Goal: Task Accomplishment & Management: Use online tool/utility

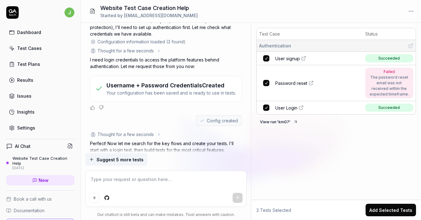
scroll to position [165, 0]
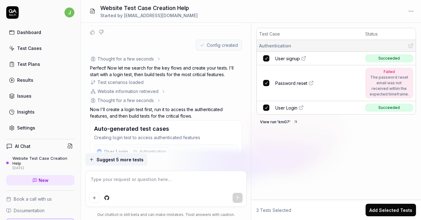
click at [126, 174] on textarea at bounding box center [166, 182] width 154 height 16
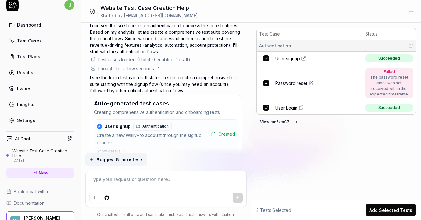
scroll to position [453, 0]
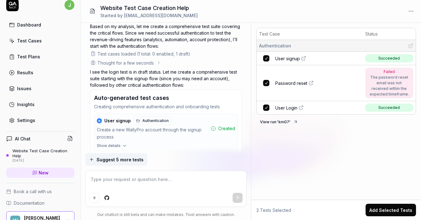
type textarea "*"
click at [107, 187] on textarea at bounding box center [166, 182] width 154 height 16
type textarea "C"
type textarea "*"
type textarea "Ca"
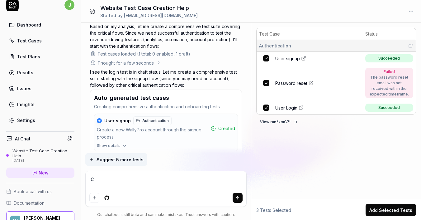
type textarea "*"
type textarea "Can"
type textarea "*"
type textarea "Can"
type textarea "*"
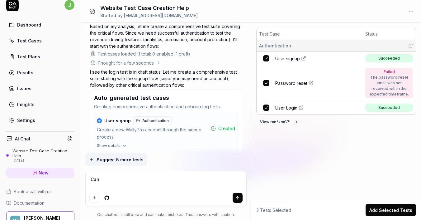
type textarea "Can y"
type textarea "*"
type textarea "Can yo"
type textarea "*"
type textarea "Can you"
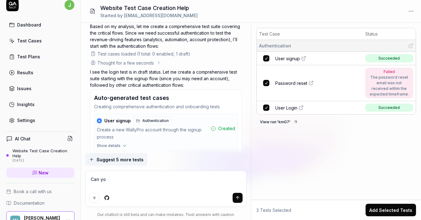
type textarea "*"
type textarea "Can you"
type textarea "*"
type textarea "Can you l"
type textarea "*"
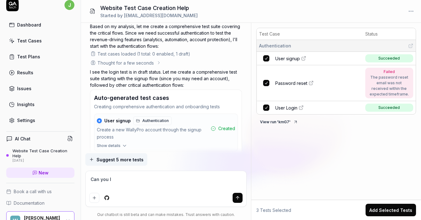
type textarea "Can you lo"
type textarea "*"
type textarea "Can you loo"
type textarea "*"
type textarea "Can you look"
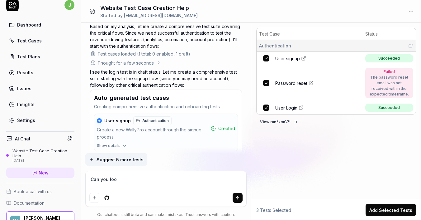
type textarea "*"
type textarea "Can you look"
type textarea "*"
type textarea "Can you look t"
type textarea "*"
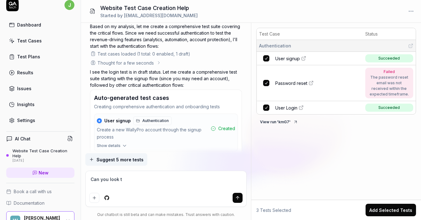
type textarea "Can you look th"
type textarea "*"
type textarea "Can you look thr"
type textarea "*"
type textarea "Can you look thro"
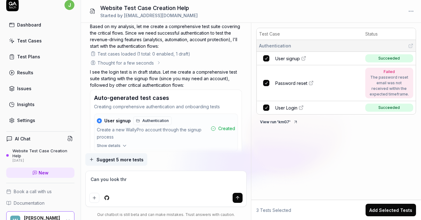
type textarea "*"
type textarea "Can you look throu"
type textarea "*"
type textarea "Can you look throug"
type textarea "*"
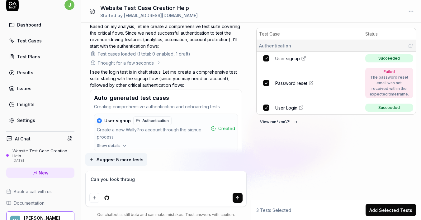
type textarea "Can you look through"
type textarea "*"
type textarea "Can you look through"
type textarea "*"
type textarea "Can you look through t"
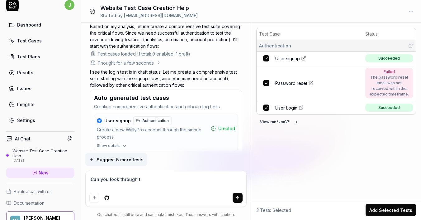
type textarea "*"
type textarea "Can you look through th"
type textarea "*"
type textarea "Can you look through thi"
type textarea "*"
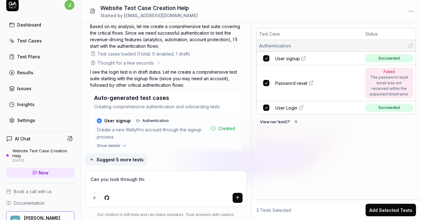
type textarea "Can you look through this"
type textarea "*"
type textarea "Can you look through this"
type textarea "*"
type textarea "Can you look through this a"
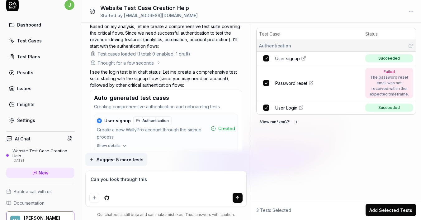
type textarea "*"
type textarea "Can you look through this ad"
type textarea "*"
type textarea "Can you look through this adn"
type textarea "*"
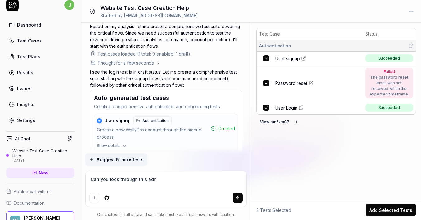
type textarea "Can you look through this ad"
type textarea "*"
type textarea "Can you look through this a"
type textarea "*"
type textarea "Can you look through this an"
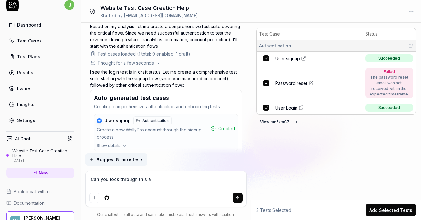
type textarea "*"
type textarea "Can you look through this and"
type textarea "*"
type textarea "Can you look through this and"
type textarea "*"
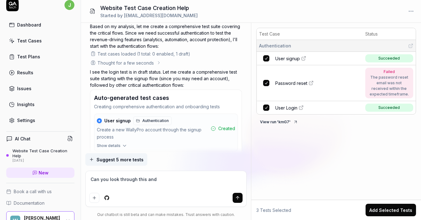
type textarea "Can you look through this and a"
type textarea "*"
type textarea "Can you look through this and ad"
type textarea "*"
type textarea "Can you look through this and add"
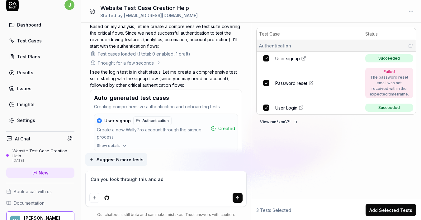
type textarea "*"
type textarea "Can you look through this and add"
type textarea "*"
type textarea "Can you look through this and add t"
type textarea "*"
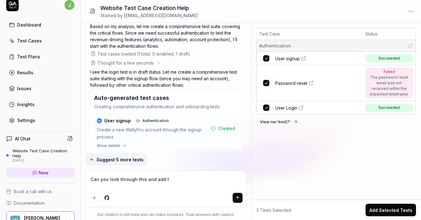
type textarea "Can you look through this and add te"
type textarea "*"
type textarea "Can you look through this and add tes"
type textarea "*"
type textarea "Can you look through this and add test"
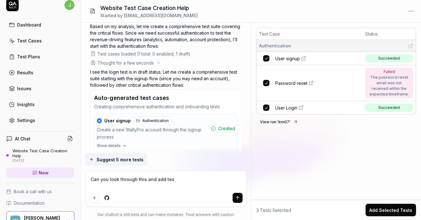
type textarea "*"
type textarea "Can you look through this and add tests"
type textarea "*"
type textarea "Can you look through this and add tests"
type textarea "*"
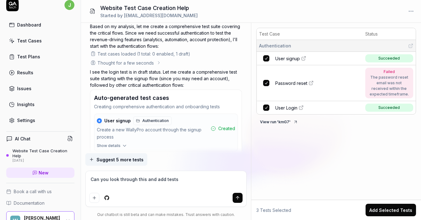
type textarea "Can you look through this and add tests f"
type textarea "*"
type textarea "Can you look through this and add tests fo"
type textarea "*"
type textarea "Can you look through this and add tests for"
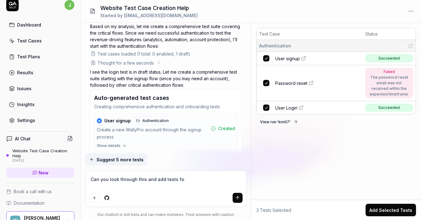
type textarea "*"
type textarea "Can you look through this and add tests for"
type textarea "*"
type textarea "Can you look through this and add tests for e"
type textarea "*"
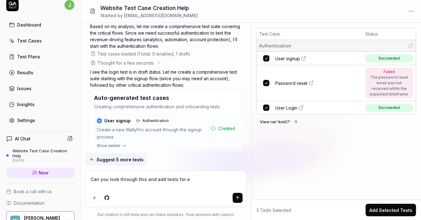
type textarea "Can you look through this and add tests for ev"
type textarea "*"
type textarea "Can you look through this and add tests for eve"
type textarea "*"
type textarea "Can you look through this and add tests for ever"
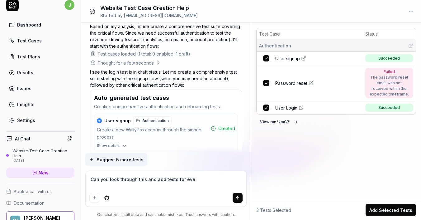
type textarea "*"
type textarea "Can you look through this and add tests for every"
type textarea "*"
type textarea "Can you look through this and add tests for everyt"
type textarea "*"
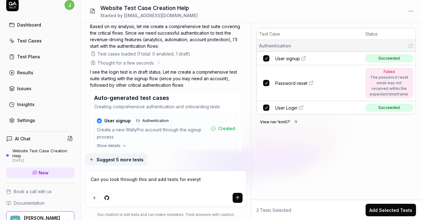
type textarea "Can you look through this and add tests for everyth"
type textarea "*"
type textarea "Can you look through this and add tests for everythi"
type textarea "*"
type textarea "Can you look through this and add tests for everythin"
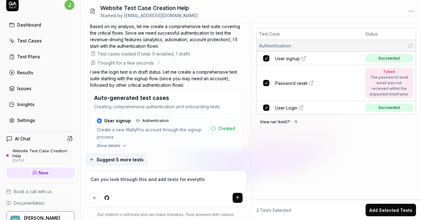
type textarea "*"
type textarea "Can you look through this and add tests for everything"
type textarea "*"
type textarea "Can you look through this and add tests for everything?"
type textarea "*"
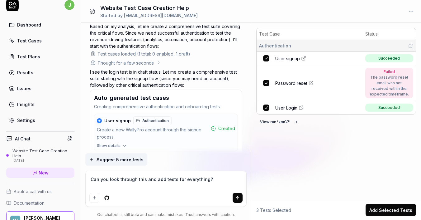
type textarea "Can you look through this and add tests for everything?"
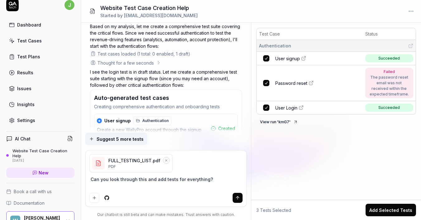
click at [146, 179] on textarea "Can you look through this and add tests for everything?" at bounding box center [166, 182] width 154 height 16
type textarea "*"
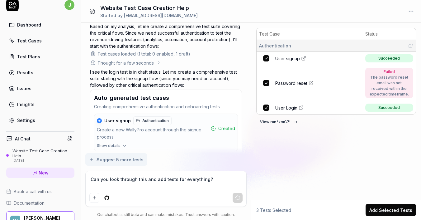
type textarea "Can you look through this and add tests for everything?"
type textarea "*"
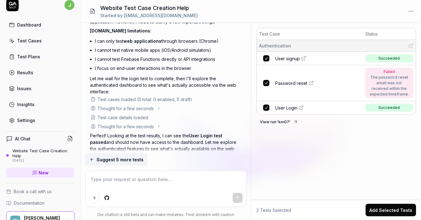
scroll to position [1267, 0]
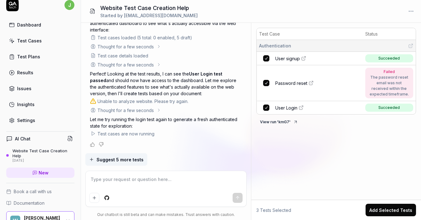
click at [385, 207] on button "Add Selected Tests" at bounding box center [391, 209] width 50 height 12
type textarea "*"
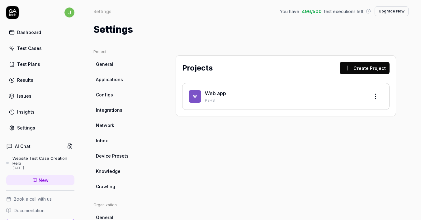
click at [381, 68] on button "Create Project" at bounding box center [365, 68] width 50 height 12
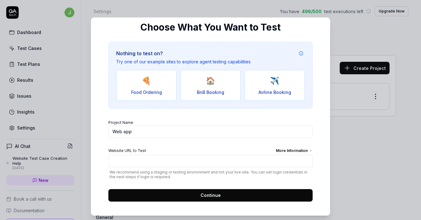
scroll to position [43, 0]
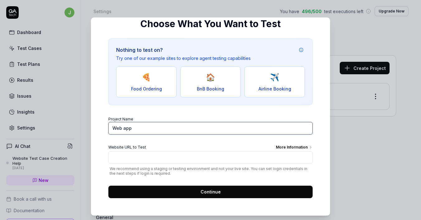
click at [171, 125] on input "Web app" at bounding box center [210, 128] width 204 height 12
type input "ParkMate"
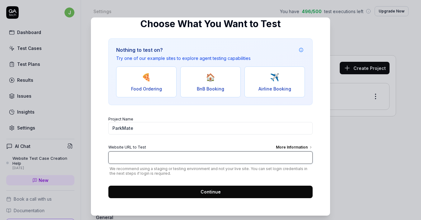
paste input "https://parkmatepro.com/"
type input "https://parkmatepro.com/"
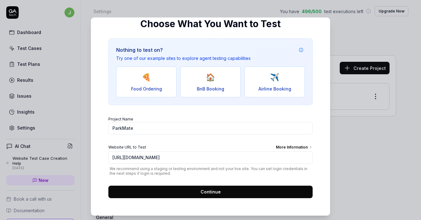
click at [212, 194] on span "Continue" at bounding box center [211, 191] width 20 height 7
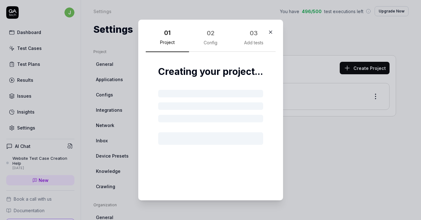
scroll to position [0, 0]
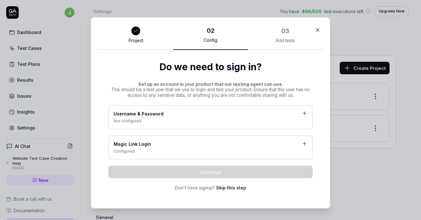
click at [182, 120] on div "Not configured" at bounding box center [211, 121] width 194 height 6
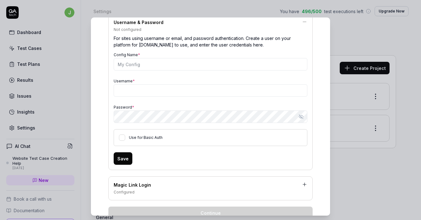
scroll to position [108, 0]
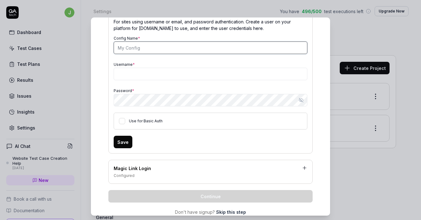
click at [151, 49] on input "Config Name *" at bounding box center [211, 47] width 194 height 12
type input "jpelton722@gmail.com login"
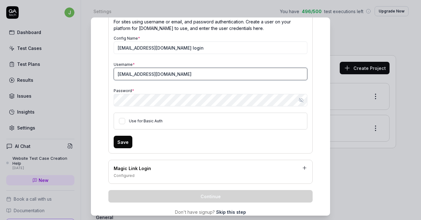
type input "jpelton722@gmail.com"
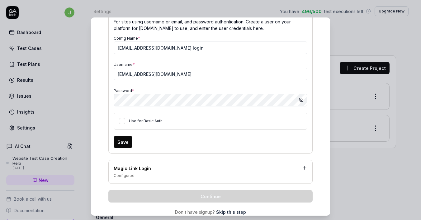
click at [126, 145] on button "Save" at bounding box center [123, 142] width 19 height 12
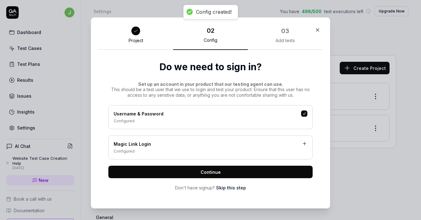
click at [194, 169] on button "Continue" at bounding box center [210, 171] width 204 height 12
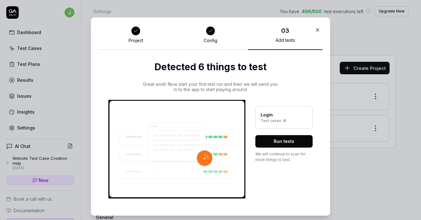
scroll to position [5, 0]
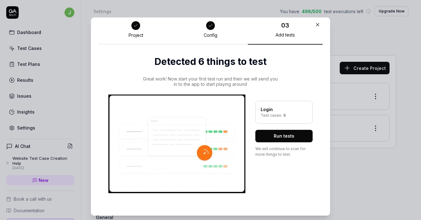
click at [282, 136] on button "Run tests" at bounding box center [283, 136] width 57 height 12
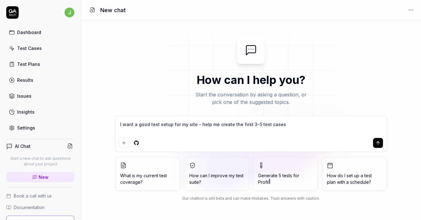
click at [48, 50] on link "Test Cases" at bounding box center [40, 48] width 68 height 12
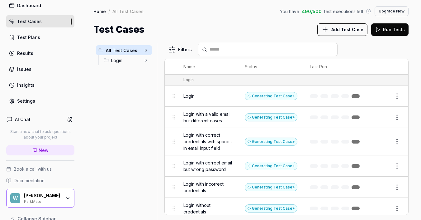
scroll to position [38, 0]
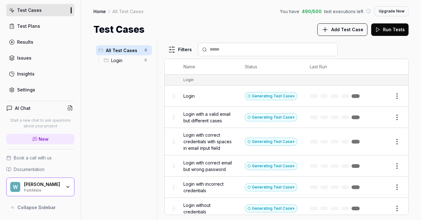
click at [53, 185] on div "[PERSON_NAME]" at bounding box center [42, 184] width 37 height 6
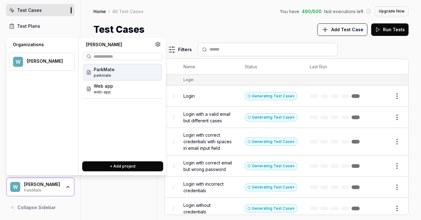
click at [109, 72] on span "ParkMate" at bounding box center [104, 69] width 21 height 7
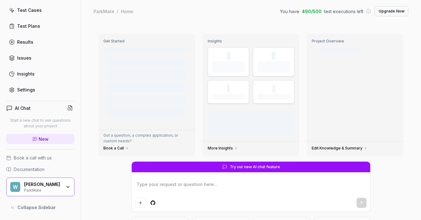
click at [61, 187] on div "ParkMate" at bounding box center [42, 189] width 37 height 5
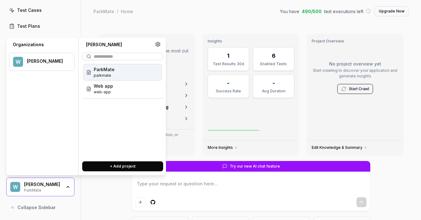
click at [61, 187] on div "ParkMate" at bounding box center [42, 189] width 37 height 5
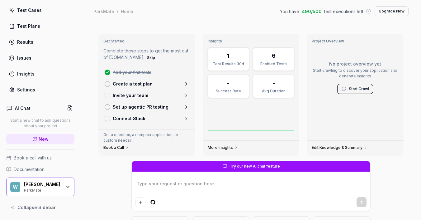
click at [118, 81] on p "Create a test plan" at bounding box center [133, 83] width 40 height 7
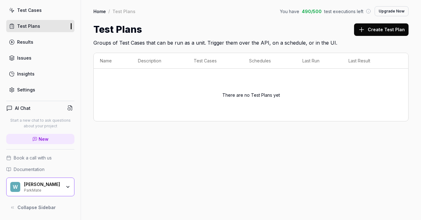
click at [373, 31] on button "Create Test Plan" at bounding box center [381, 29] width 55 height 12
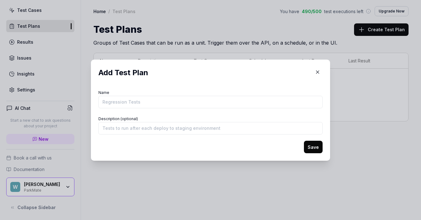
click at [161, 103] on input "Name" at bounding box center [210, 102] width 224 height 12
click at [175, 100] on input "Name" at bounding box center [210, 102] width 224 height 12
type input "Test everything"
click at [318, 148] on button "Save" at bounding box center [313, 147] width 19 height 12
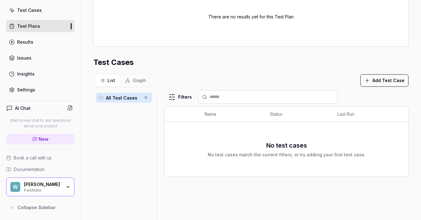
scroll to position [175, 0]
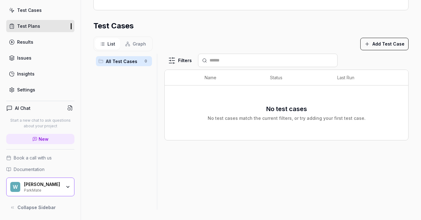
click at [382, 47] on button "Add Test Case" at bounding box center [384, 44] width 48 height 12
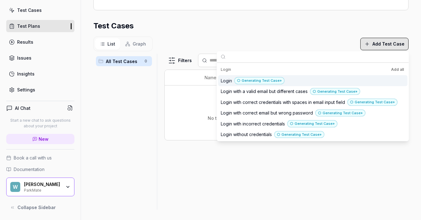
click at [395, 71] on button "Add all" at bounding box center [397, 69] width 15 height 7
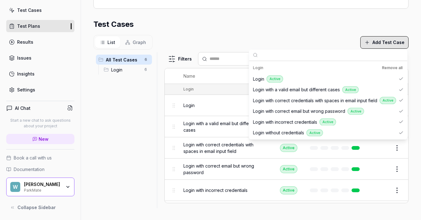
scroll to position [0, 0]
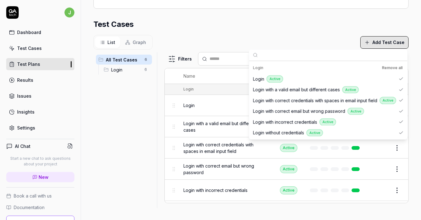
click at [36, 47] on div "Test Cases" at bounding box center [29, 48] width 25 height 7
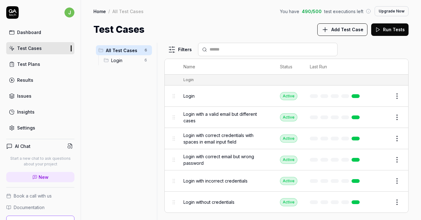
click at [37, 35] on div "Dashboard" at bounding box center [29, 32] width 24 height 7
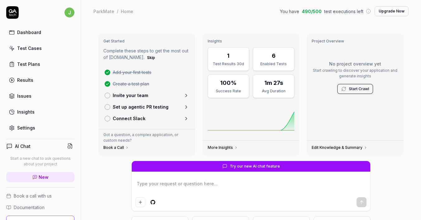
click at [34, 67] on link "Test Plans" at bounding box center [40, 64] width 68 height 12
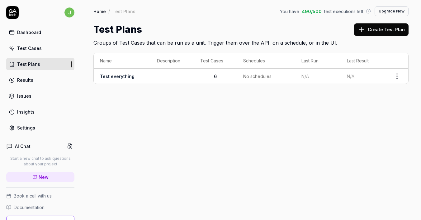
click at [151, 78] on td at bounding box center [172, 76] width 43 height 15
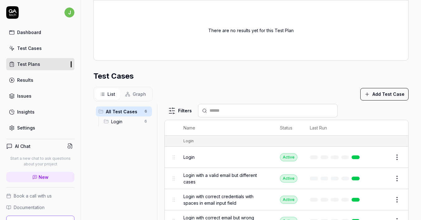
click at [387, 98] on button "Add Test Case" at bounding box center [384, 94] width 48 height 12
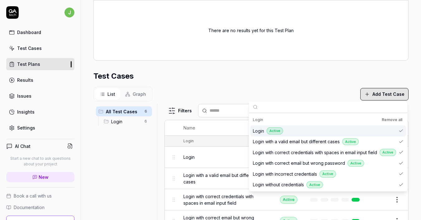
type input "W"
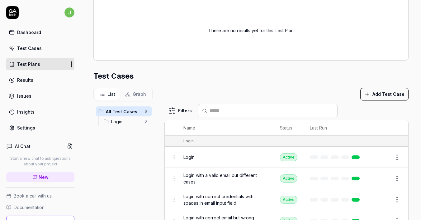
click at [264, 68] on div "Parameters Web Application Device Preset Default Environment Default environmen…" at bounding box center [250, 80] width 315 height 358
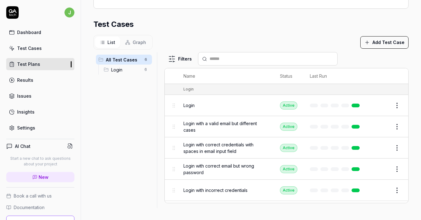
scroll to position [38, 0]
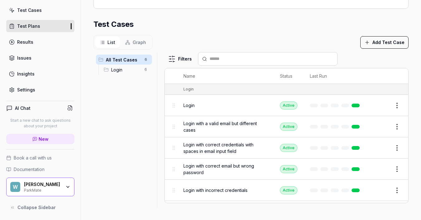
click at [52, 140] on link "New" at bounding box center [40, 139] width 68 height 10
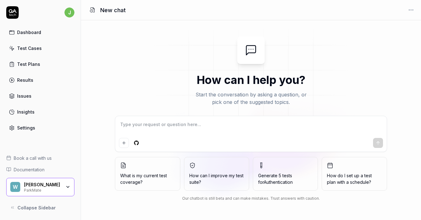
click at [186, 133] on textarea at bounding box center [251, 128] width 264 height 16
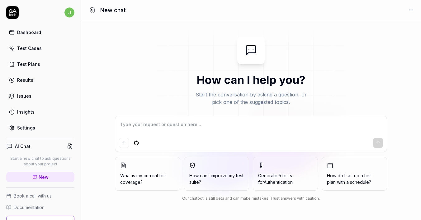
type textarea "C"
type textarea "*"
type textarea "Ca"
type textarea "*"
type textarea "Can"
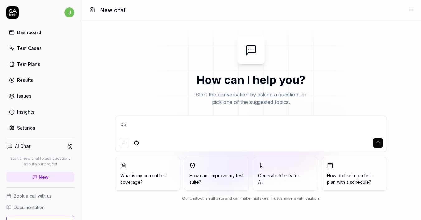
type textarea "*"
type textarea "Can"
type textarea "*"
type textarea "Can y"
type textarea "*"
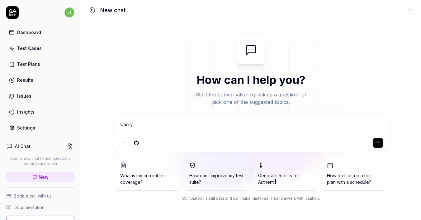
type textarea "Can yo"
type textarea "*"
type textarea "Can you"
type textarea "*"
type textarea "Can you"
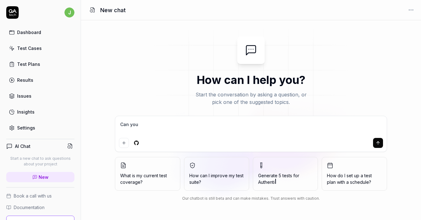
type textarea "*"
type textarea "Can you l"
type textarea "*"
type textarea "Can you lo"
type textarea "*"
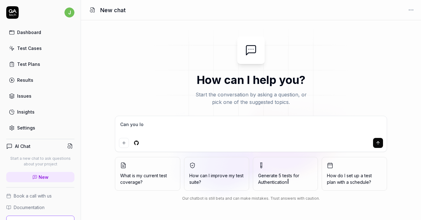
type textarea "Can you loo"
type textarea "*"
type textarea "Can you look"
type textarea "*"
type textarea "Can you look"
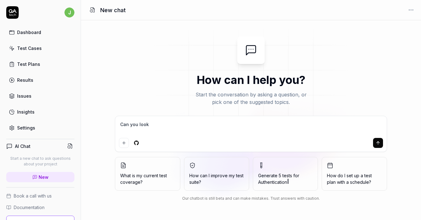
type textarea "*"
type textarea "Can you look t"
type textarea "*"
type textarea "Can you look th"
type textarea "*"
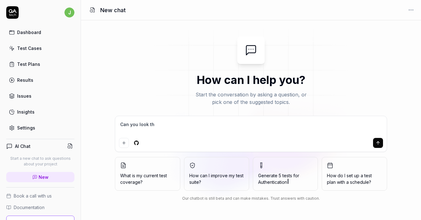
type textarea "Can you look thr"
type textarea "*"
type textarea "Can you look thro"
type textarea "*"
type textarea "Can you look throu"
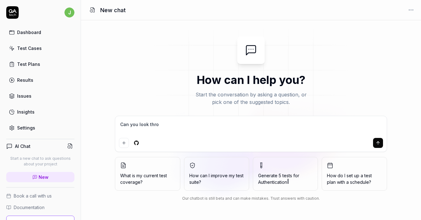
type textarea "*"
type textarea "Can you look throug"
type textarea "*"
type textarea "Can you look through"
type textarea "*"
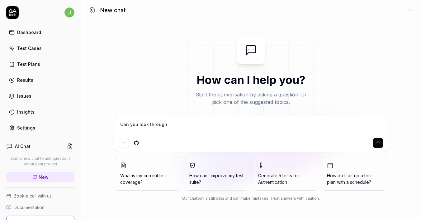
type textarea "Can you look through"
type textarea "*"
type textarea "Can you look through t"
type textarea "*"
type textarea "Can you look through th"
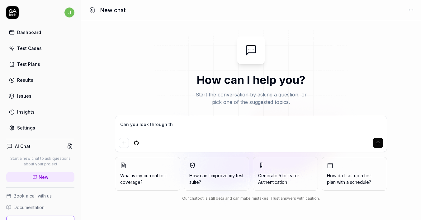
type textarea "*"
type textarea "Can you look through thi"
type textarea "*"
type textarea "Can you look through this"
type textarea "*"
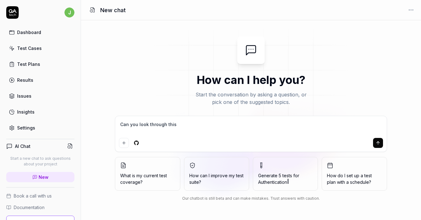
type textarea "Can you look through this"
type textarea "*"
type textarea "Can you look through this d"
type textarea "*"
type textarea "Can you look through this do"
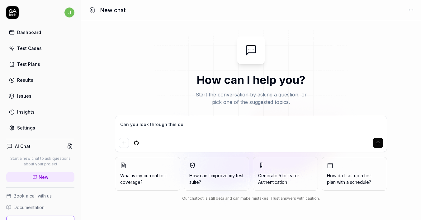
type textarea "*"
type textarea "Can you look through this doc"
type textarea "*"
type textarea "Can you look through this docu"
type textarea "*"
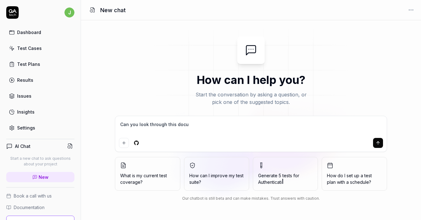
type textarea "Can you look through this docum"
type textarea "*"
type textarea "Can you look through this docume"
type textarea "*"
type textarea "Can you look through this documen"
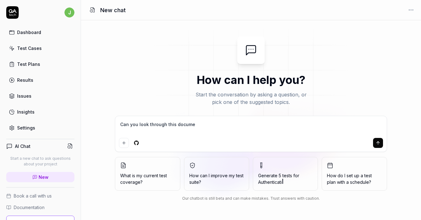
type textarea "*"
type textarea "Can you look through this document"
type textarea "*"
type textarea "Can you look through this document"
type textarea "*"
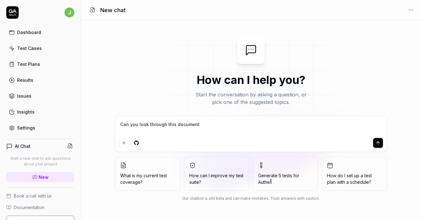
type textarea "Can you look through this document a"
type textarea "*"
type textarea "Can you look through this document an"
type textarea "*"
type textarea "Can you look through this document and"
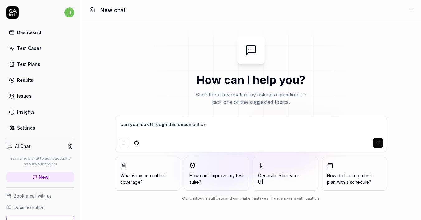
type textarea "*"
type textarea "Can you look through this document and"
type textarea "*"
type textarea "Can you look through this document and a"
type textarea "*"
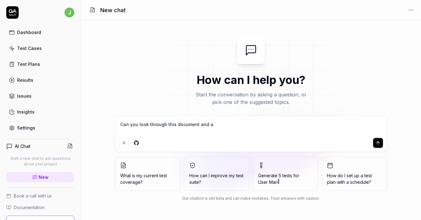
type textarea "Can you look through this document and at"
type textarea "*"
type textarea "Can you look through this document and at"
type textarea "*"
type textarea "Can you look through this document and at t"
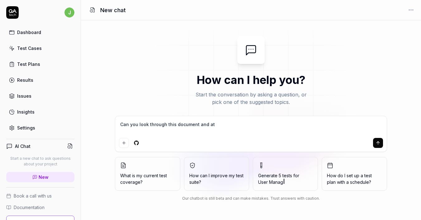
type textarea "*"
type textarea "Can you look through this document and at"
type textarea "*"
type textarea "Can you look through this document and at"
type textarea "*"
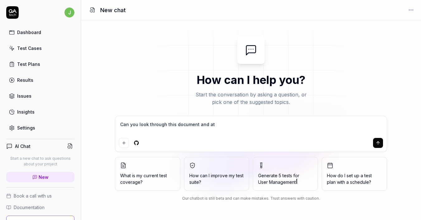
type textarea "Can you look through this document and a"
type textarea "*"
type textarea "Can you look through this document and ad"
type textarea "*"
type textarea "Can you look through this document and add"
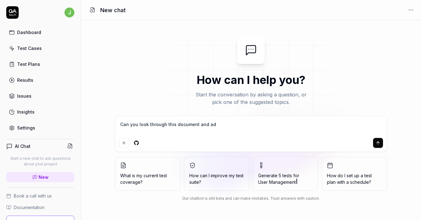
type textarea "*"
type textarea "Can you look through this document and add"
type textarea "*"
type textarea "Can you look through this document and add t"
type textarea "*"
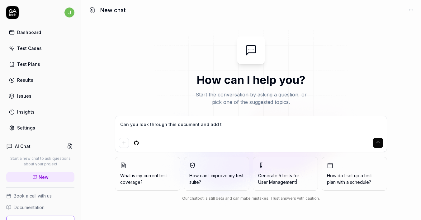
type textarea "Can you look through this document and add te"
type textarea "*"
type textarea "Can you look through this document and add tes"
type textarea "*"
type textarea "Can you look through this document and add test"
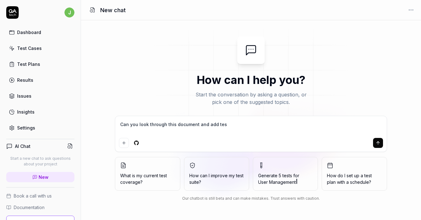
type textarea "*"
type textarea "Can you look through this document and add tests"
type textarea "*"
type textarea "Can you look through this document and add tests"
type textarea "*"
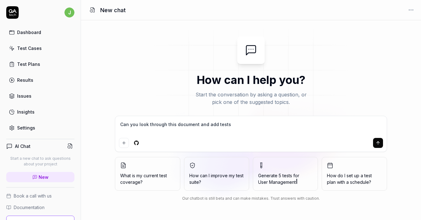
type textarea "Can you look through this document and add tests f"
type textarea "*"
type textarea "Can you look through this document and add tests fo"
type textarea "*"
type textarea "Can you look through this document and add tests for"
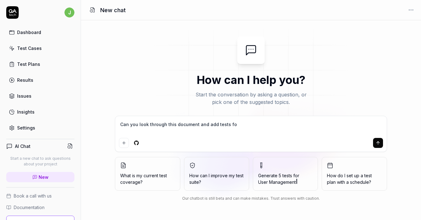
type textarea "*"
type textarea "Can you look through this document and add tests for"
type textarea "*"
type textarea "Can you look through this document and add tests for e"
type textarea "*"
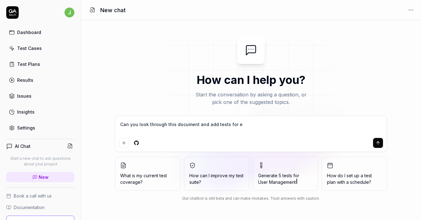
type textarea "Can you look through this document and add tests for ev"
type textarea "*"
type textarea "Can you look through this document and add tests for eve"
type textarea "*"
type textarea "Can you look through this document and add tests for ever"
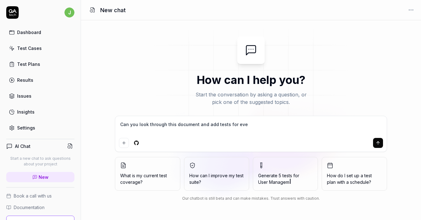
type textarea "*"
type textarea "Can you look through this document and add tests for every"
type textarea "*"
type textarea "Can you look through this document and add tests for everyt"
type textarea "*"
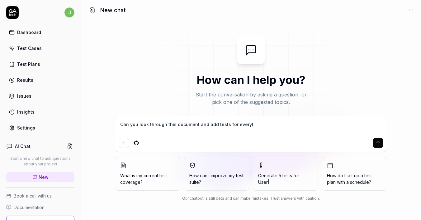
type textarea "Can you look through this document and add tests for everyth"
type textarea "*"
type textarea "Can you look through this document and add tests for everythi"
type textarea "*"
type textarea "Can you look through this document and add tests for everythin"
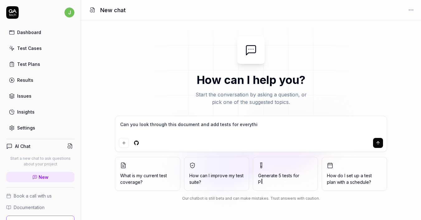
type textarea "*"
type textarea "Can you look through this document and add tests for everything"
type textarea "*"
type textarea "Can you look through this document and add tests for everything?"
type textarea "*"
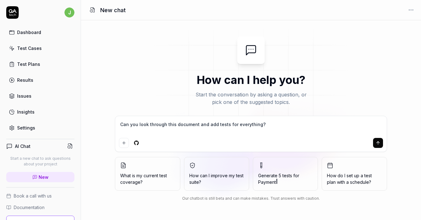
type textarea "Can you look through this document and add tests for everything?"
type textarea "*"
type textarea "Can you look through this document and add tests for everything?"
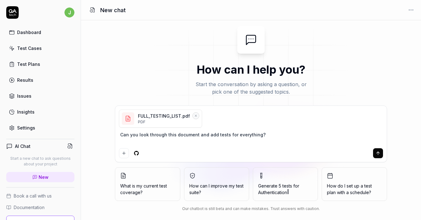
click at [269, 135] on textarea "Can you look through this document and add tests for everything?" at bounding box center [251, 138] width 264 height 16
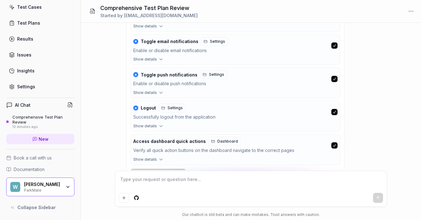
scroll to position [482, 0]
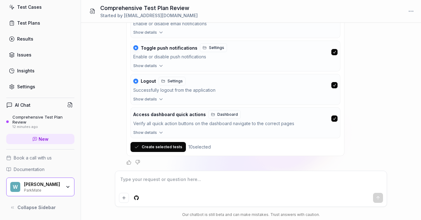
click at [152, 146] on button "Create selected tests" at bounding box center [158, 147] width 55 height 10
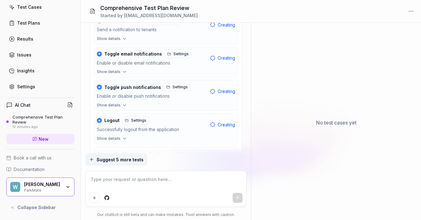
scroll to position [546, 0]
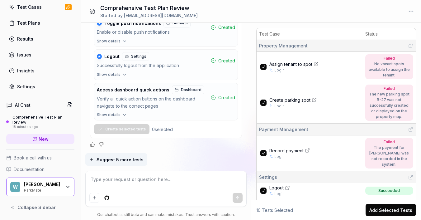
type textarea "*"
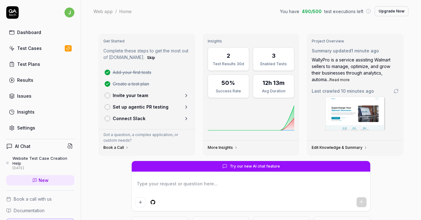
scroll to position [41, 0]
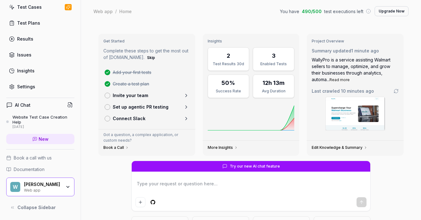
type textarea "*"
click at [67, 184] on div "W [PERSON_NAME] Pro Web app" at bounding box center [40, 186] width 68 height 19
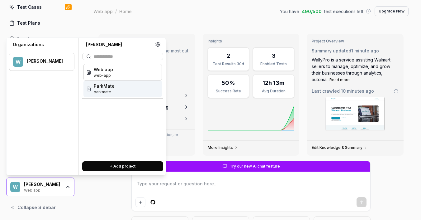
click at [119, 166] on button "+ Add project" at bounding box center [122, 166] width 81 height 10
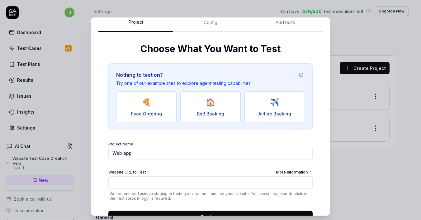
scroll to position [43, 0]
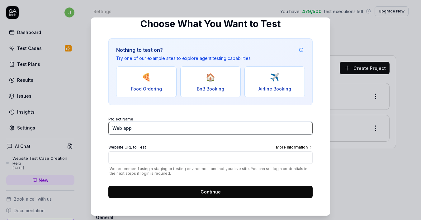
click at [146, 130] on input "Web app" at bounding box center [210, 128] width 204 height 12
